Goal: Browse casually: Explore the website without a specific task or goal

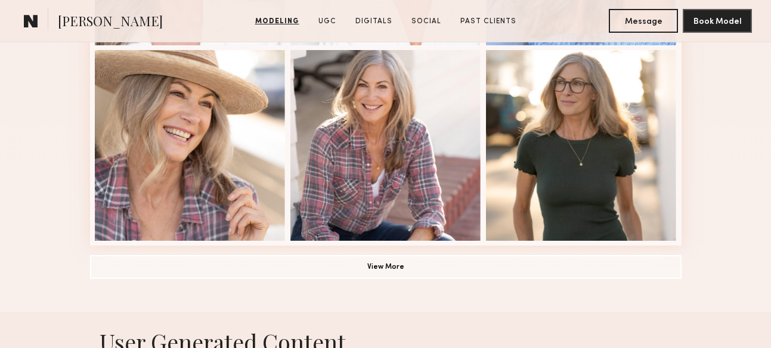
scroll to position [904, 0]
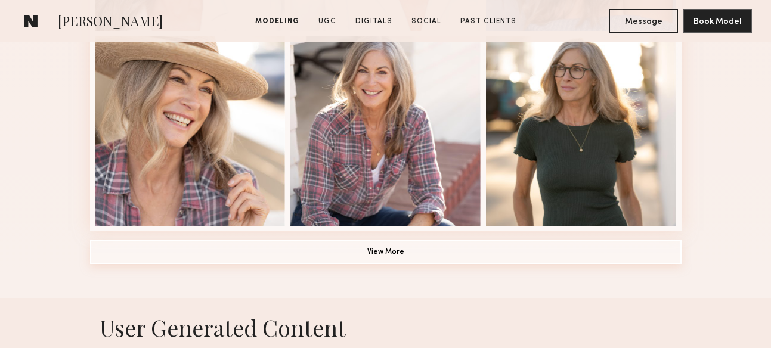
click at [369, 249] on button "View More" at bounding box center [386, 252] width 592 height 24
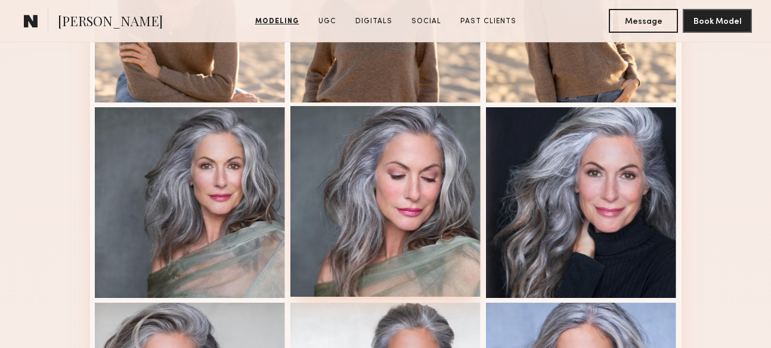
scroll to position [444, 0]
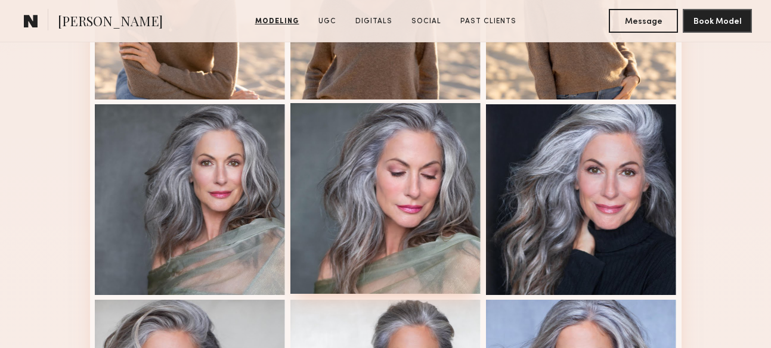
click at [375, 211] on div at bounding box center [385, 198] width 191 height 191
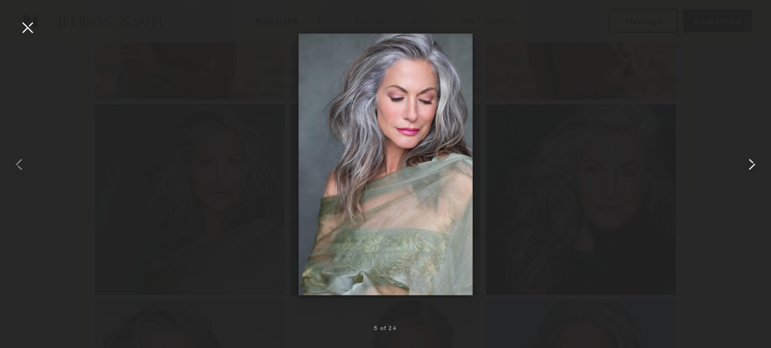
click at [756, 164] on common-icon at bounding box center [752, 164] width 19 height 19
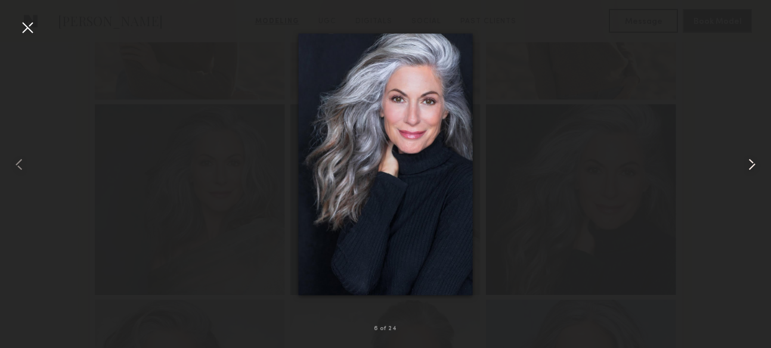
click at [756, 164] on common-icon at bounding box center [752, 164] width 19 height 19
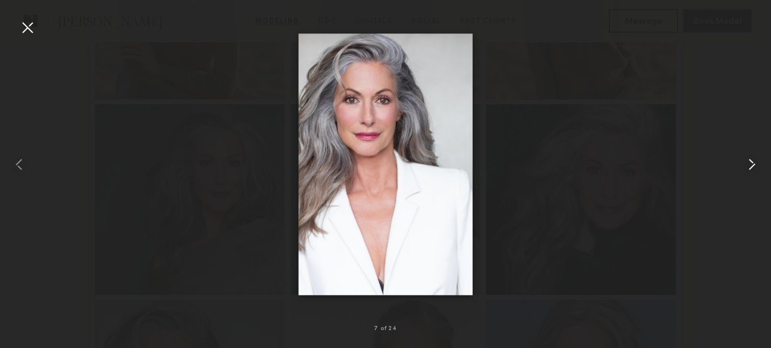
click at [756, 164] on common-icon at bounding box center [752, 164] width 19 height 19
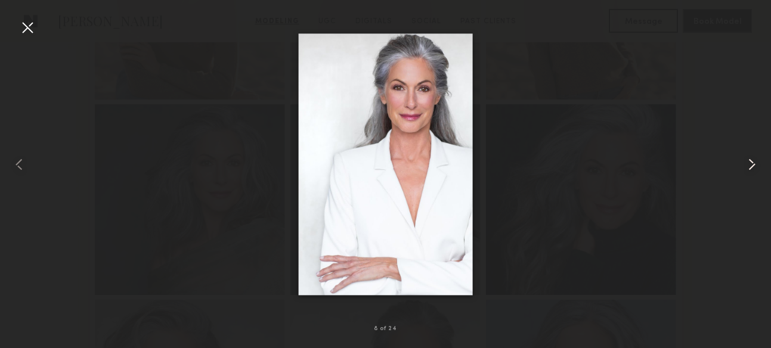
click at [756, 164] on common-icon at bounding box center [752, 164] width 19 height 19
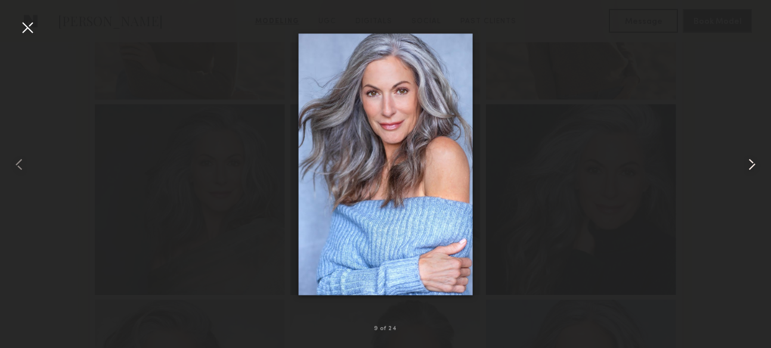
click at [756, 164] on common-icon at bounding box center [752, 164] width 19 height 19
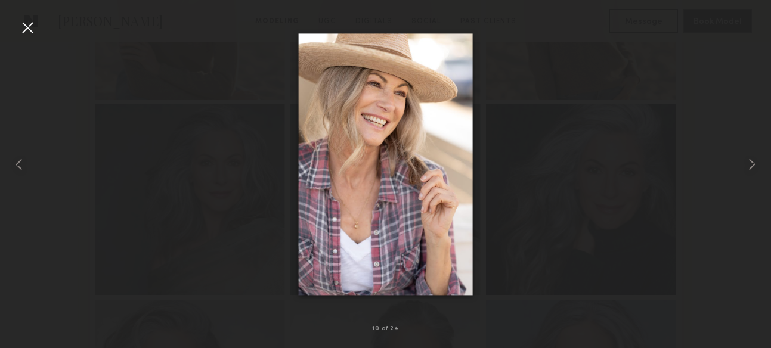
click at [21, 20] on div at bounding box center [27, 27] width 19 height 19
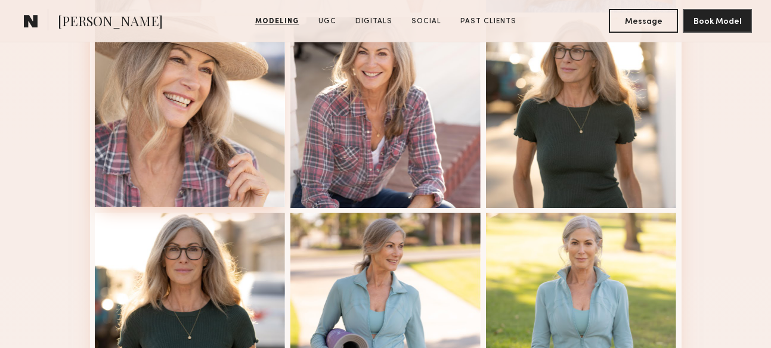
scroll to position [930, 0]
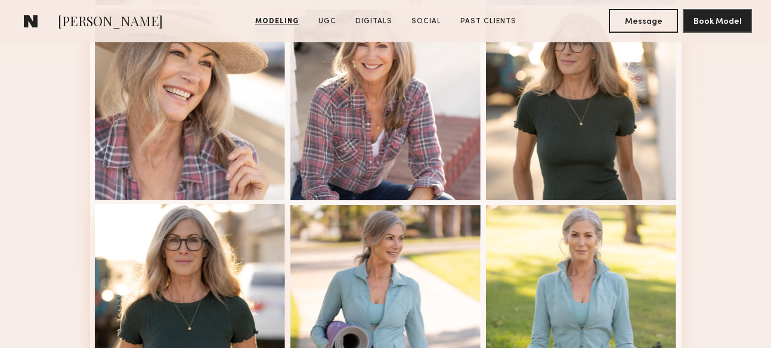
click at [210, 253] on div at bounding box center [190, 299] width 191 height 191
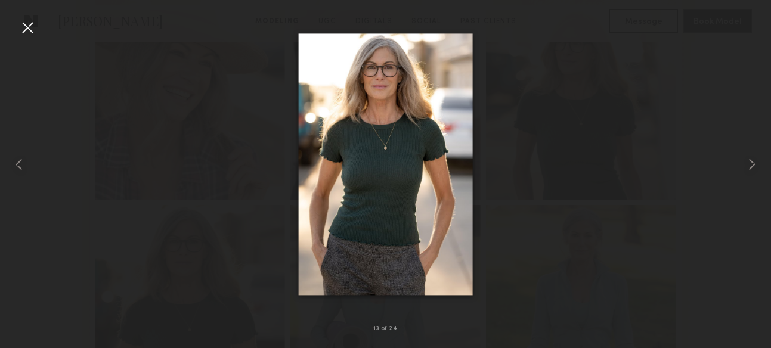
click at [23, 31] on div at bounding box center [27, 27] width 19 height 19
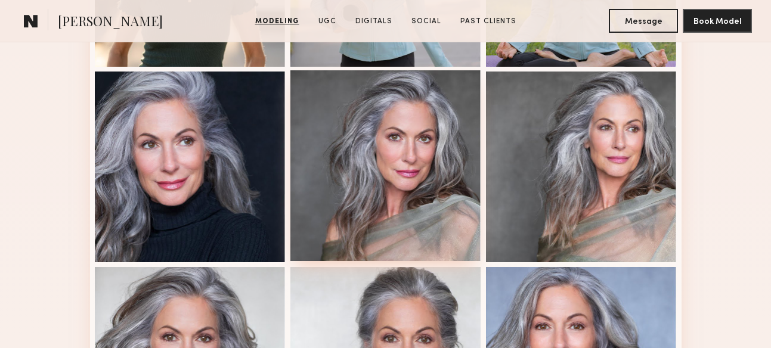
scroll to position [1262, 0]
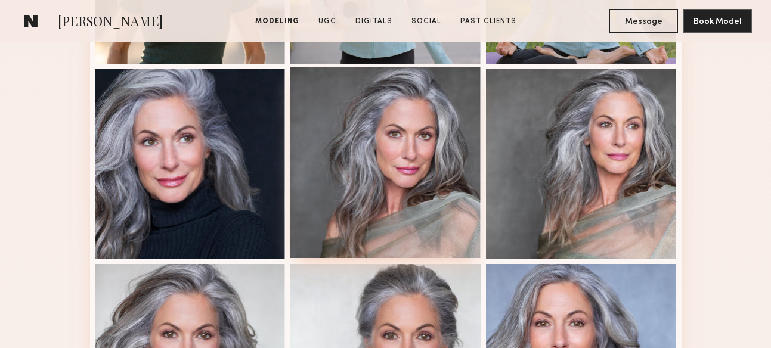
click at [379, 174] on div at bounding box center [385, 162] width 191 height 191
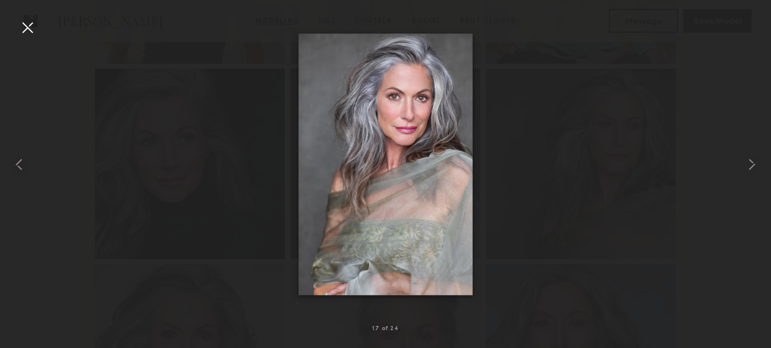
click at [31, 30] on div at bounding box center [27, 27] width 19 height 19
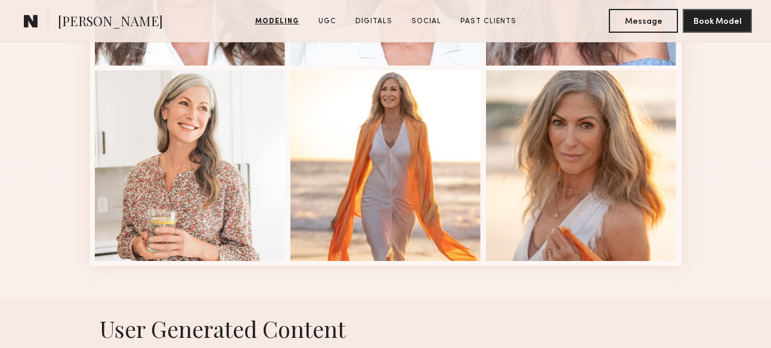
scroll to position [1664, 0]
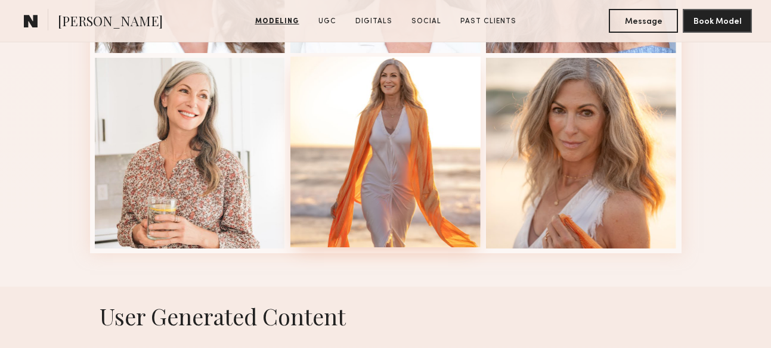
click at [418, 166] on div at bounding box center [385, 152] width 191 height 191
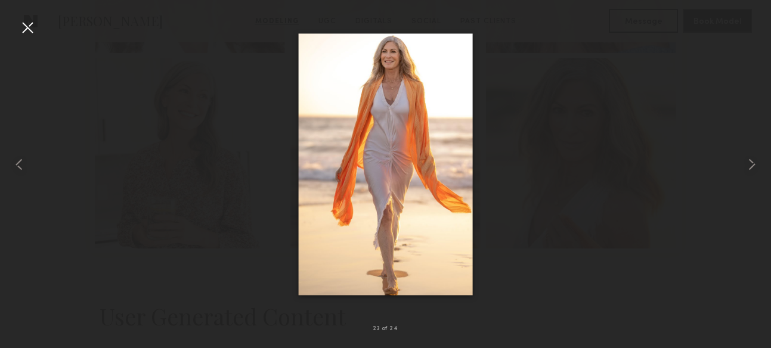
click at [29, 29] on div at bounding box center [27, 27] width 19 height 19
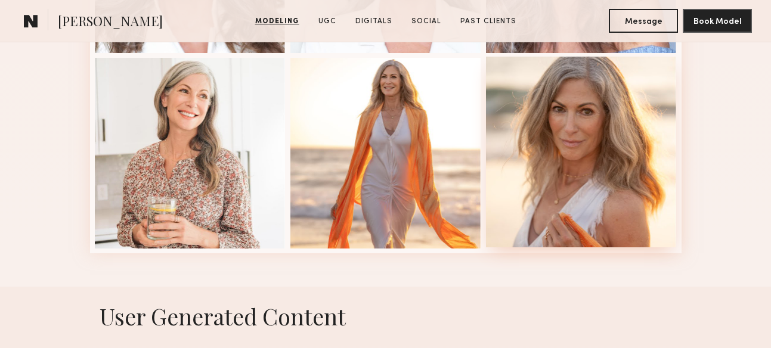
click at [587, 164] on div at bounding box center [581, 152] width 191 height 191
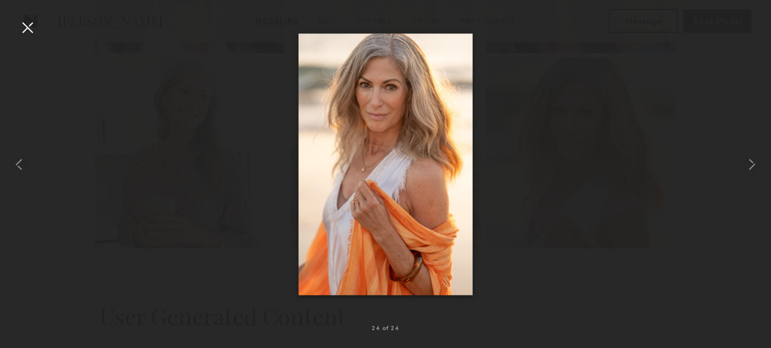
click at [29, 25] on div at bounding box center [27, 27] width 19 height 19
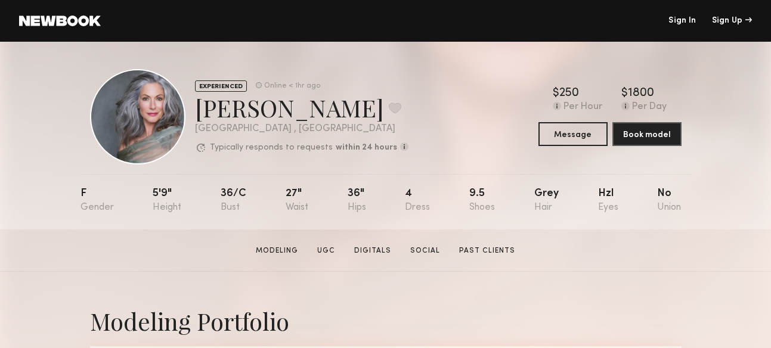
scroll to position [0, 0]
